Goal: Information Seeking & Learning: Find specific page/section

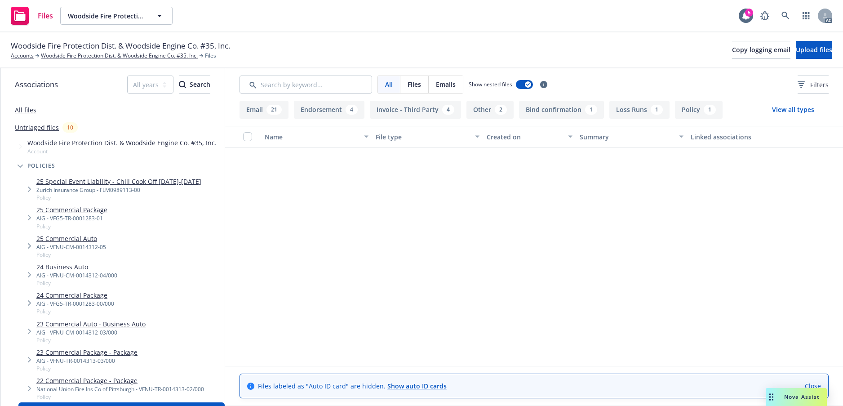
scroll to position [539, 0]
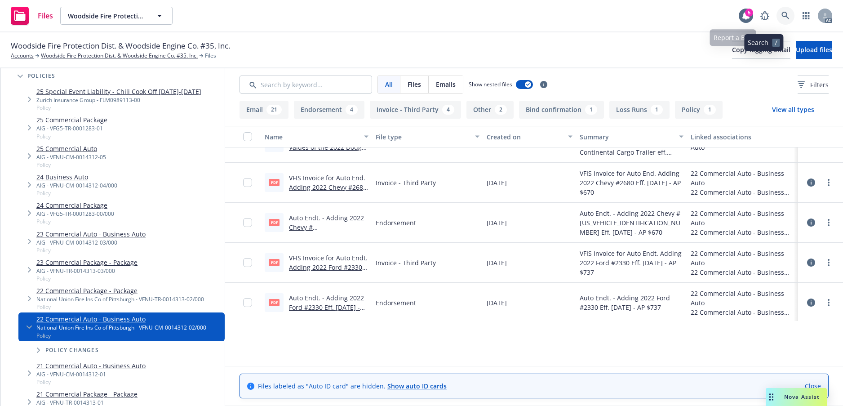
click at [782, 19] on icon at bounding box center [786, 16] width 8 height 8
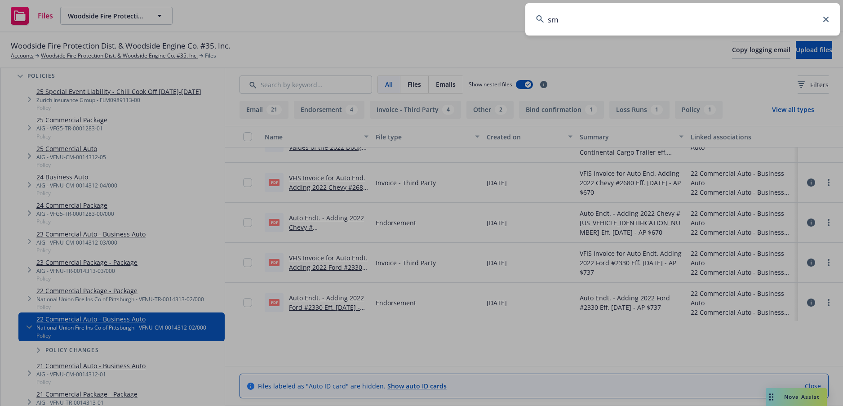
type input "smm"
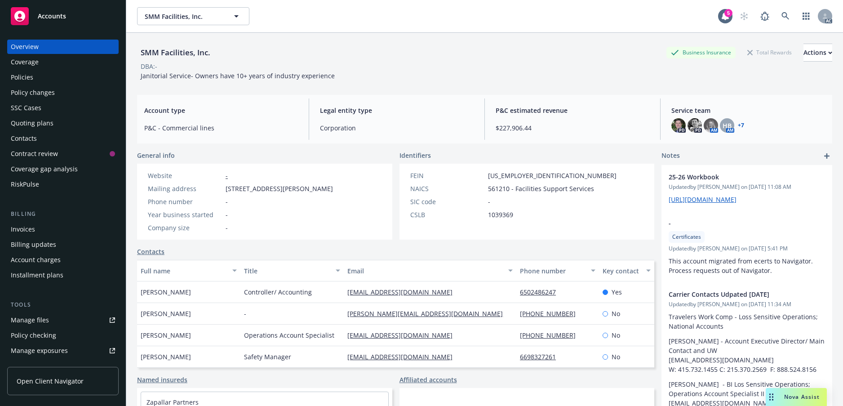
click at [31, 85] on div "Policies" at bounding box center [22, 77] width 22 height 14
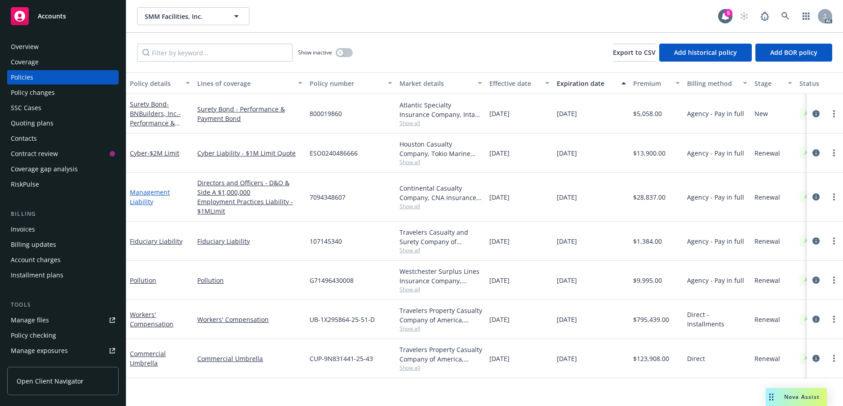
click at [143, 206] on link "Management Liability" at bounding box center [150, 197] width 40 height 18
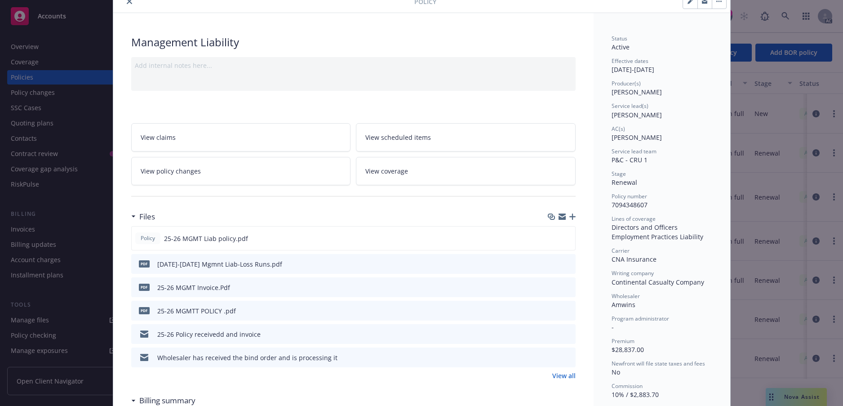
scroll to position [90, 0]
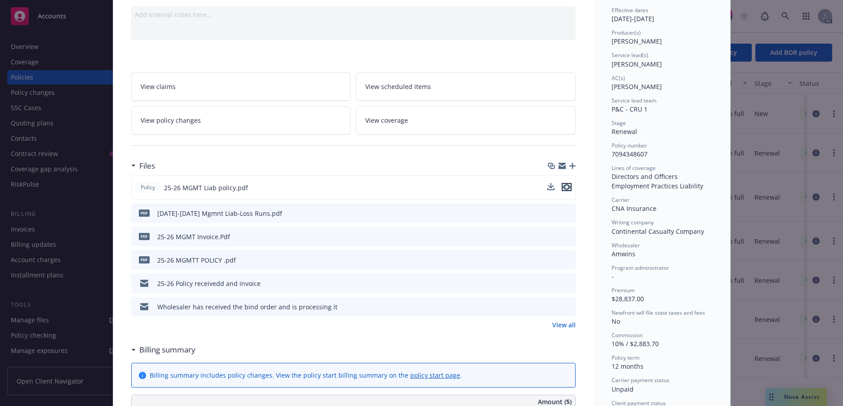
click at [565, 190] on icon "preview file" at bounding box center [567, 187] width 8 height 6
click at [566, 190] on icon "preview file" at bounding box center [567, 187] width 8 height 6
